Goal: Task Accomplishment & Management: Manage account settings

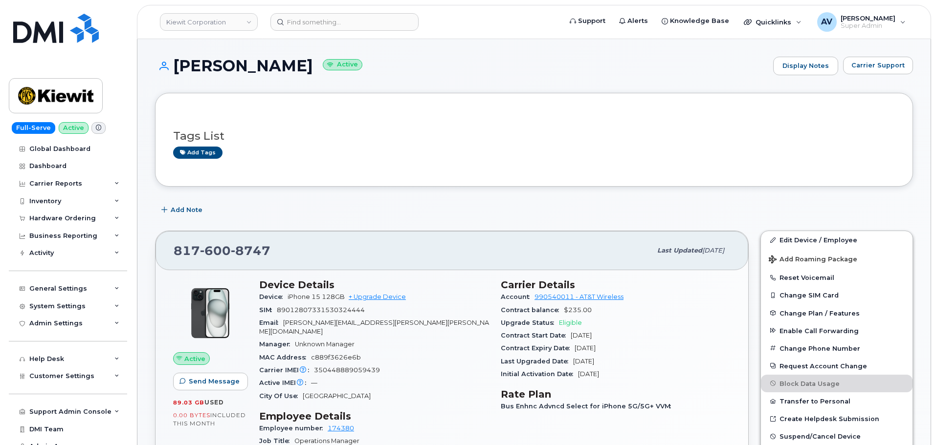
scroll to position [293, 0]
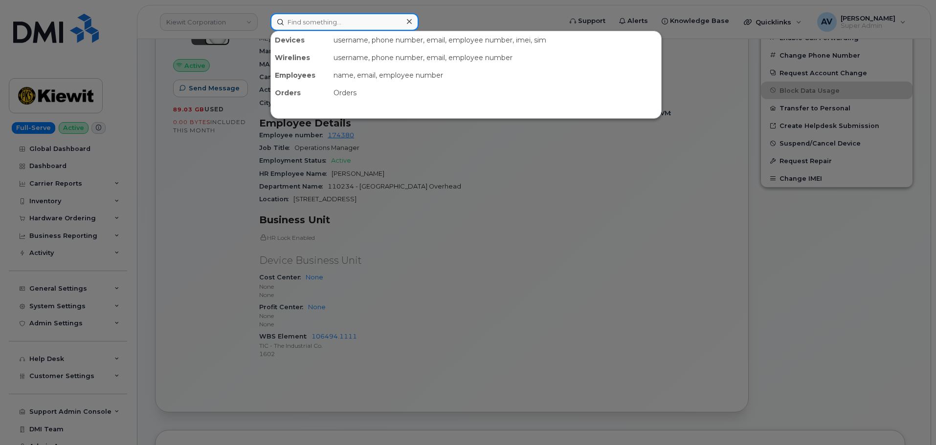
click at [361, 16] on input at bounding box center [344, 22] width 148 height 18
paste input "236-501-1422"
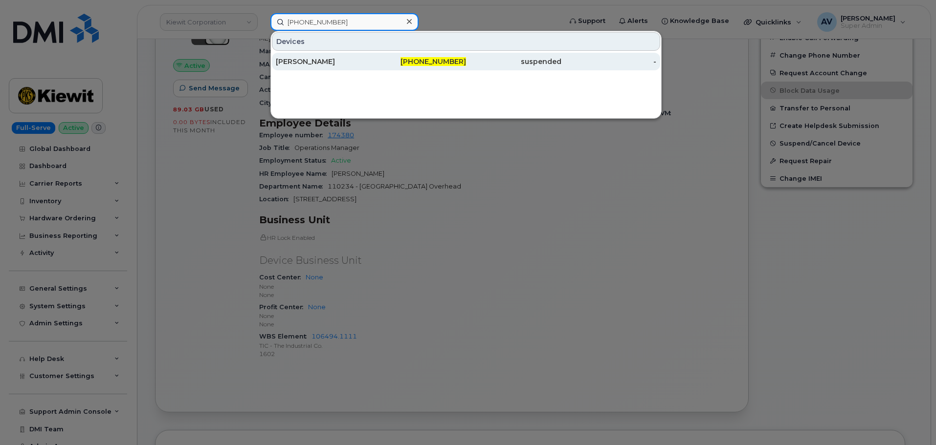
type input "236-501-1422"
click at [374, 59] on div "236-501-1422" at bounding box center [418, 62] width 95 height 10
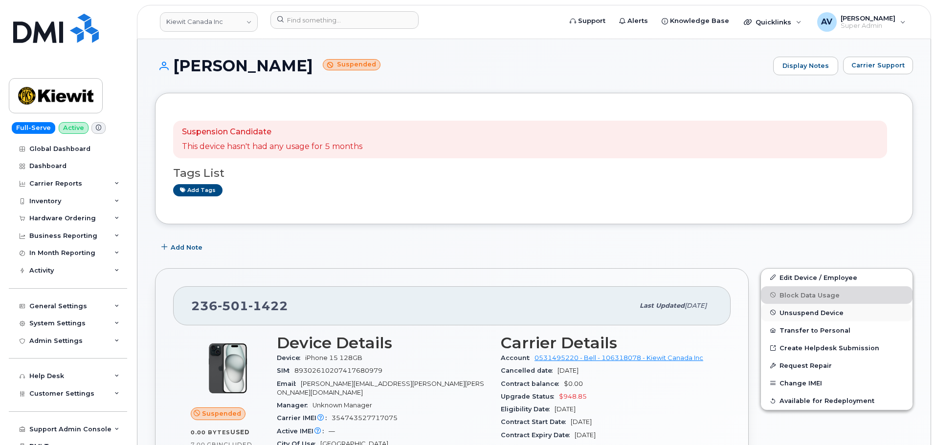
click at [823, 314] on span "Unsuspend Device" at bounding box center [811, 312] width 64 height 7
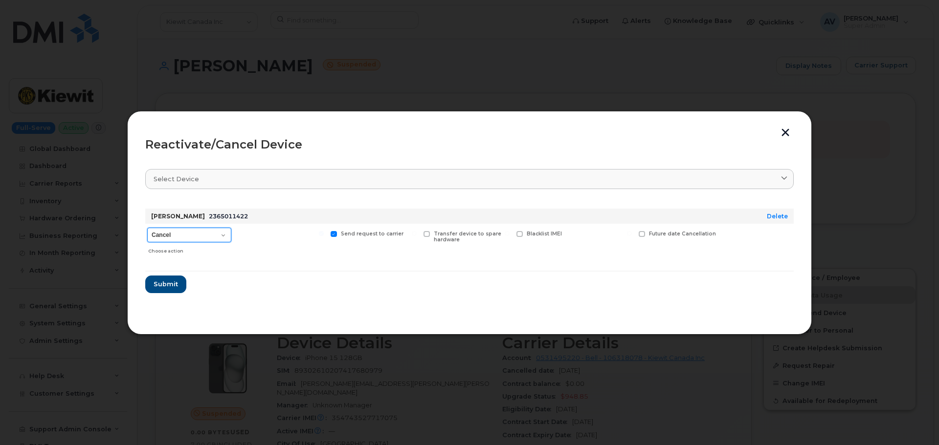
click at [161, 235] on select "Cancel Suspend - Extend Suspension Reactivate" at bounding box center [189, 235] width 84 height 15
select select "[object Object]"
click at [147, 228] on select "Cancel Suspend - Extend Suspension Reactivate" at bounding box center [189, 235] width 84 height 15
click at [170, 283] on span "Submit" at bounding box center [165, 284] width 24 height 9
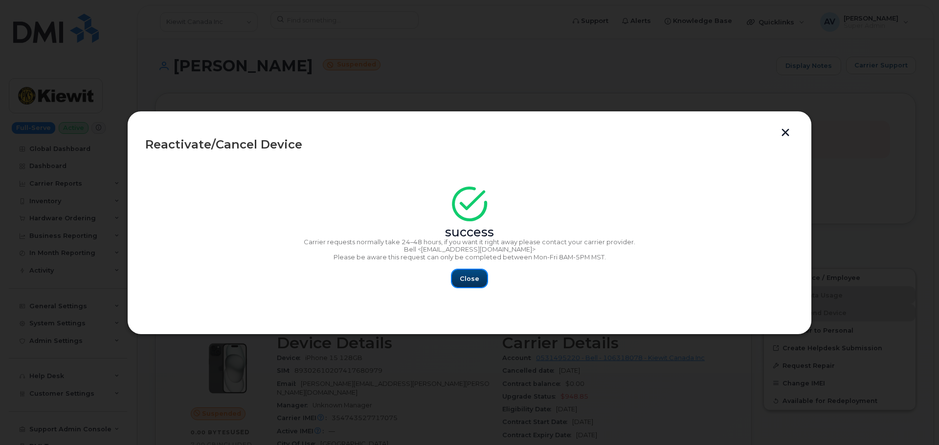
click at [464, 274] on span "Close" at bounding box center [470, 278] width 20 height 9
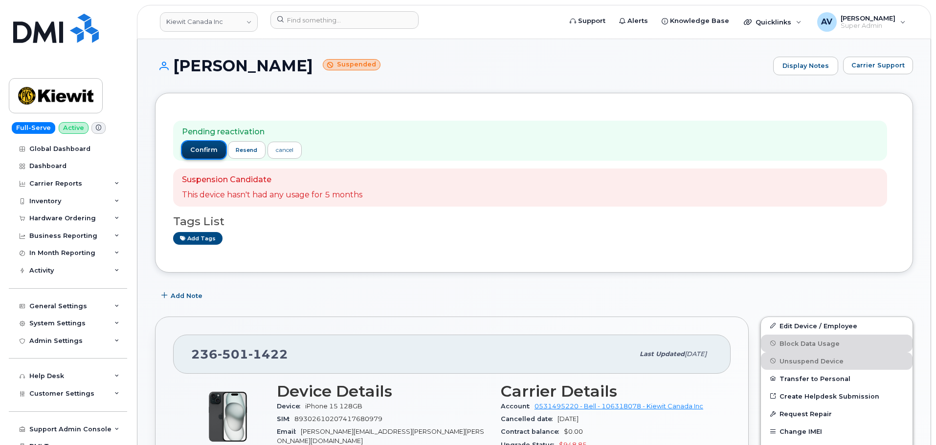
click at [198, 151] on span "confirm" at bounding box center [203, 150] width 27 height 9
